Goal: Task Accomplishment & Management: Manage account settings

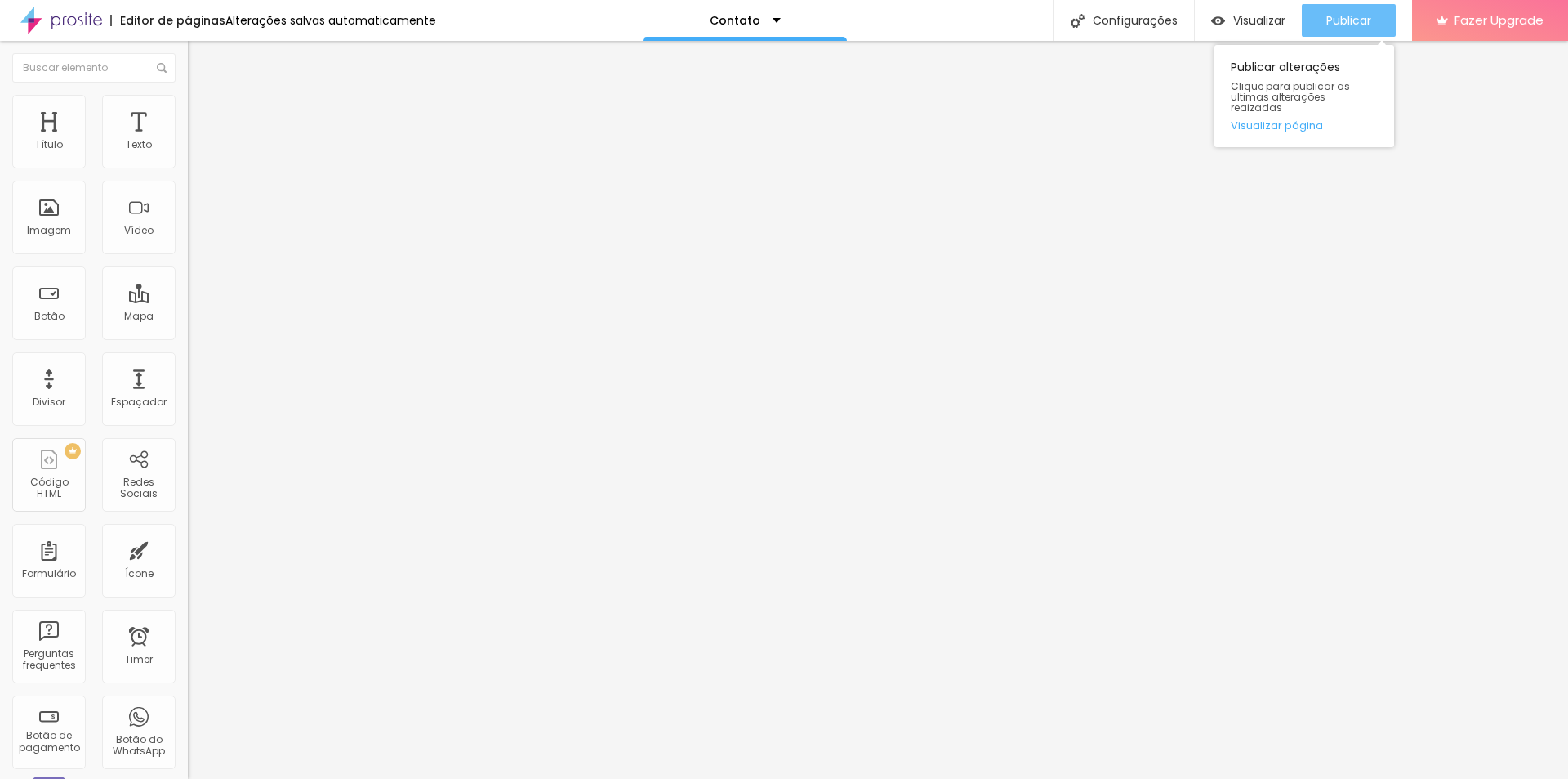
click at [1350, 23] on span "Publicar" at bounding box center [1349, 20] width 45 height 13
click at [187, 330] on div "Facebook" at bounding box center [281, 335] width 187 height 10
click at [187, 153] on img at bounding box center [281, 234] width 187 height 188
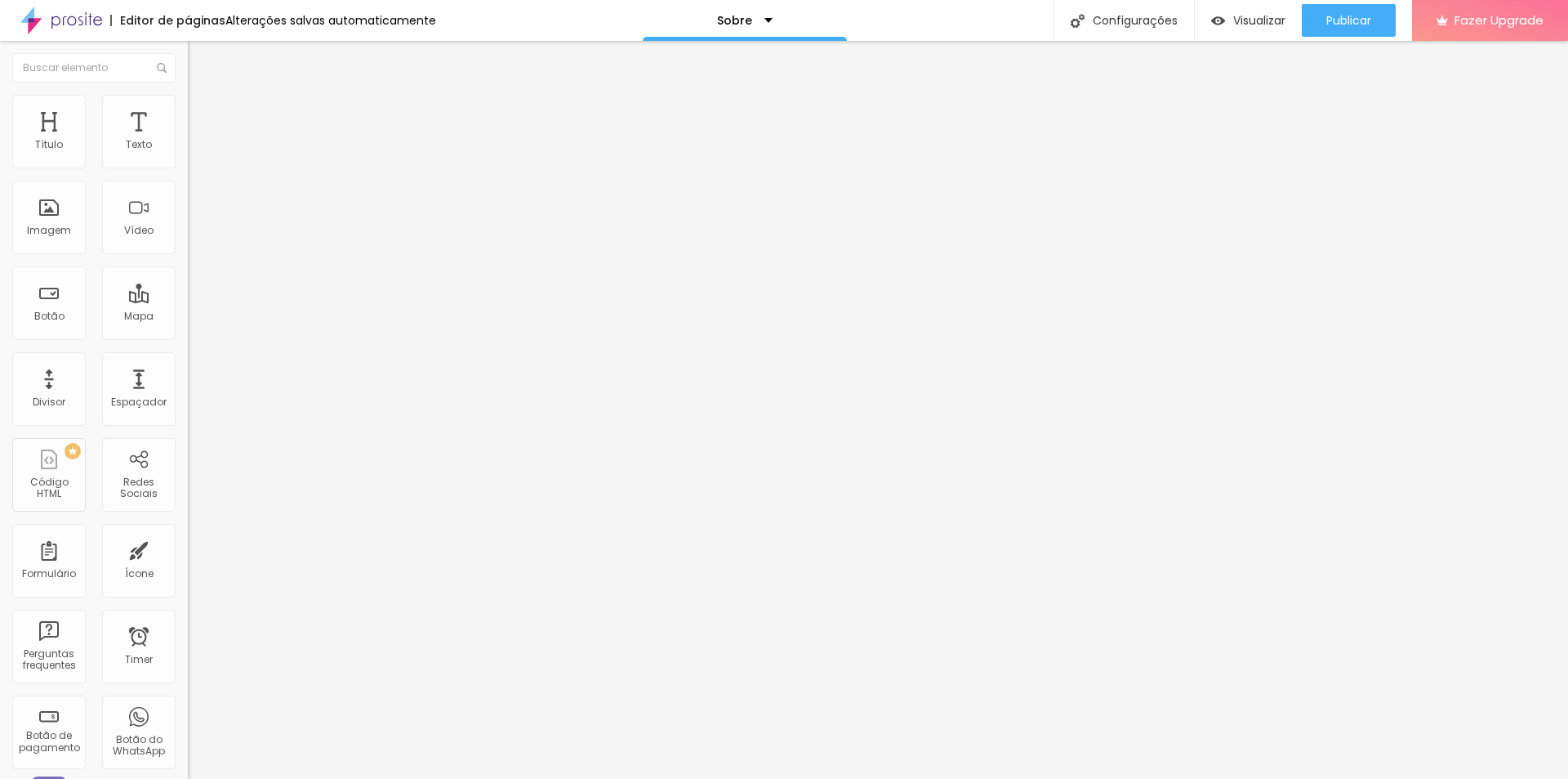
drag, startPoint x: 72, startPoint y: 299, endPoint x: 0, endPoint y: 300, distance: 72.0
paste input "[DOMAIN_NAME][URL]"
type input "[URL][DOMAIN_NAME]"
click at [187, 491] on div "Editar Redes Sociais Conteúdo Estilo Avançado Facebook Rede social Facebook End…" at bounding box center [281, 409] width 187 height 738
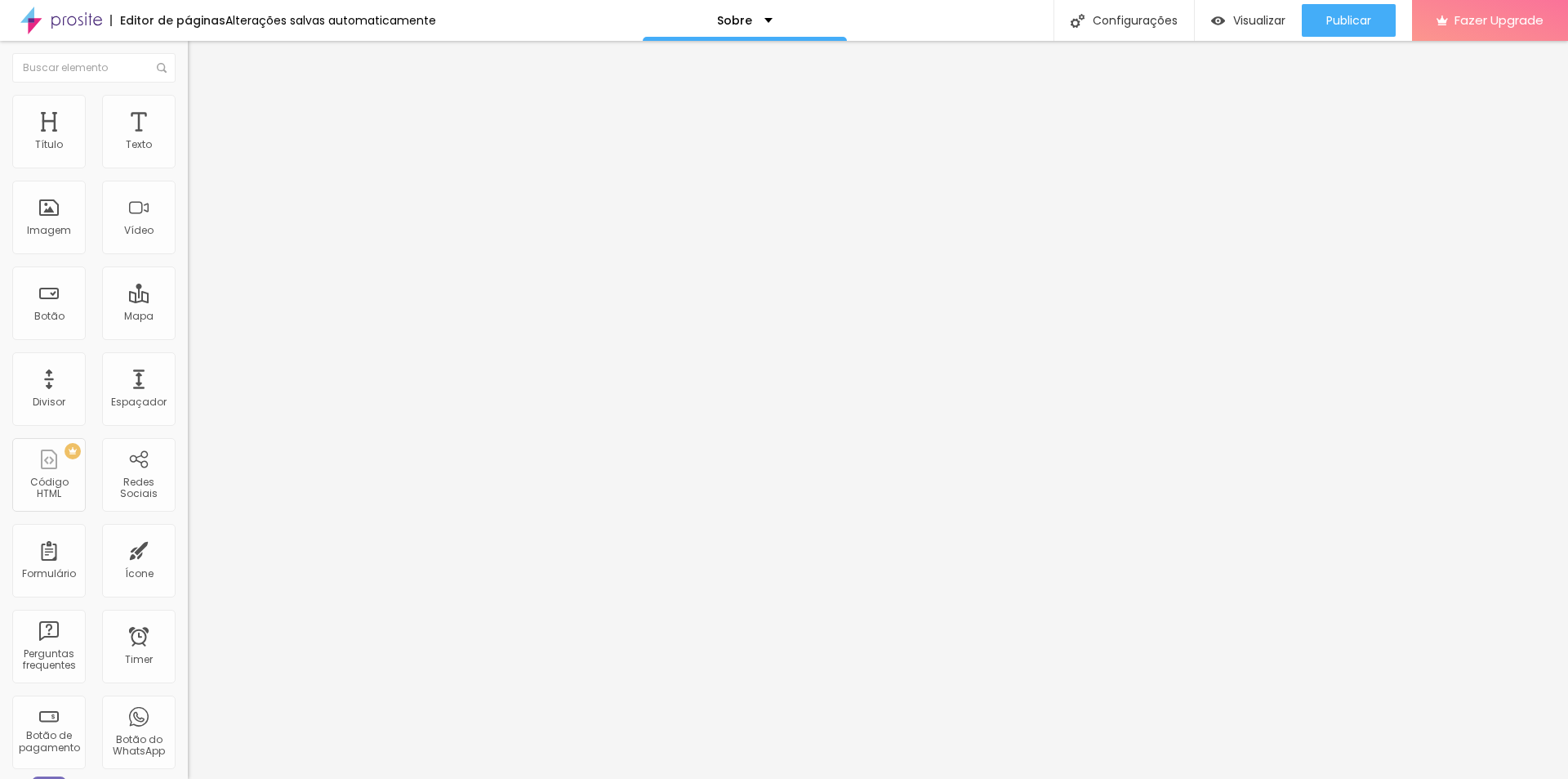
click at [187, 330] on div "Facebook" at bounding box center [281, 335] width 187 height 10
